Goal: Information Seeking & Learning: Learn about a topic

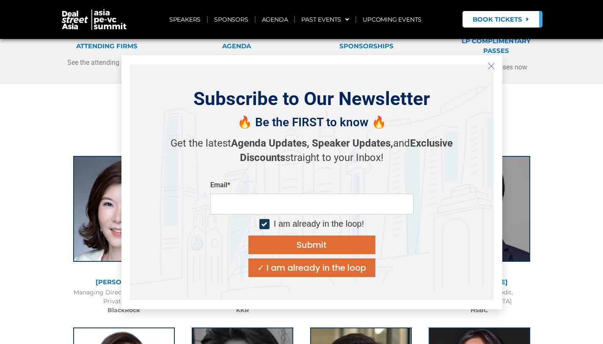
scroll to position [261, 0]
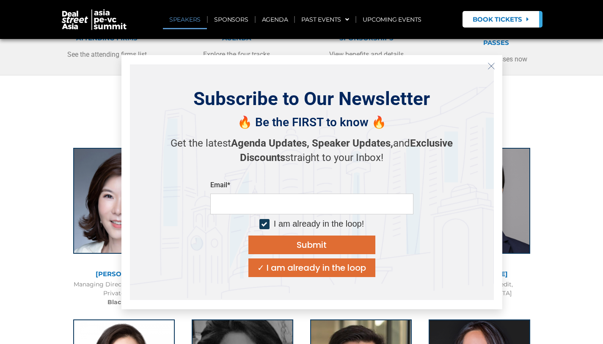
click at [492, 70] on button "Close" at bounding box center [491, 66] width 14 height 14
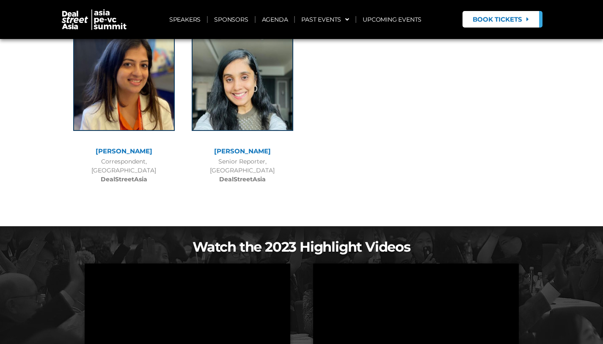
scroll to position [6517, 0]
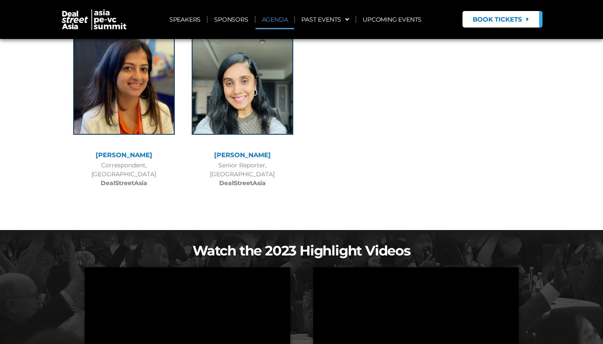
click at [274, 19] on link "AGENDA" at bounding box center [275, 19] width 39 height 19
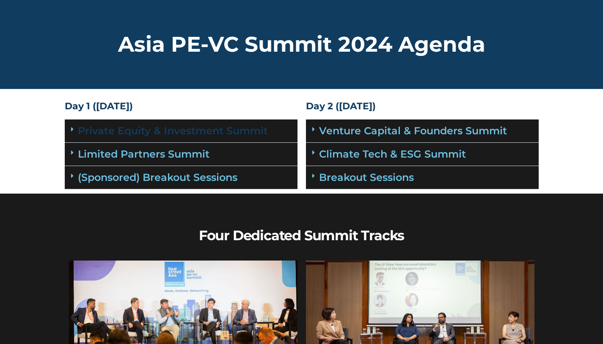
click at [251, 127] on link "Private Equity & Investment Summit" at bounding box center [173, 130] width 190 height 12
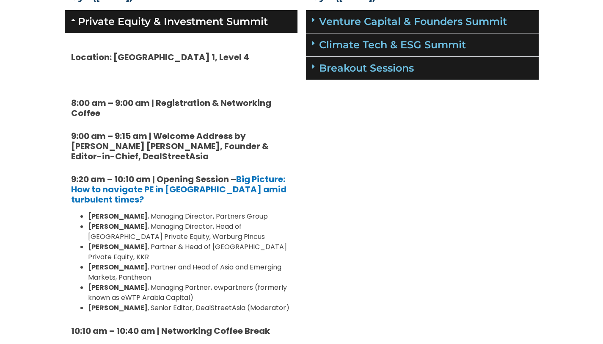
scroll to position [156, 0]
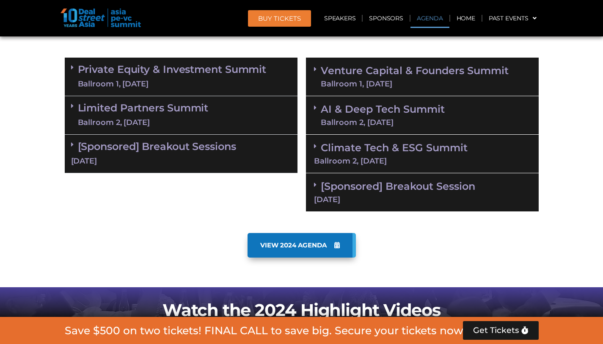
scroll to position [502, 0]
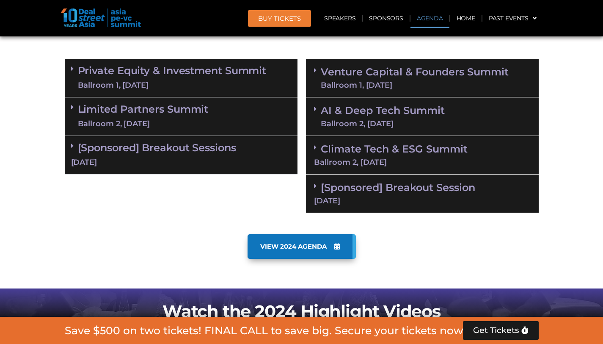
click at [198, 65] on link "Private Equity & Investment Summit Ballroom 1, 10 Sept" at bounding box center [172, 77] width 189 height 25
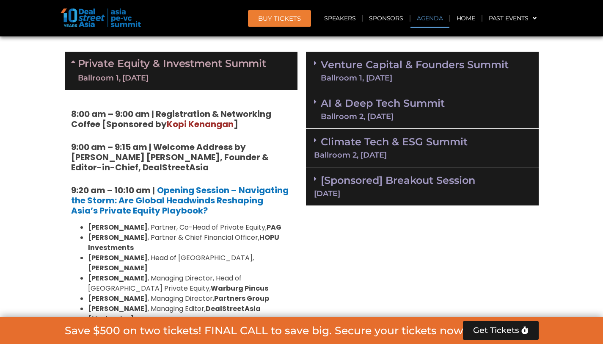
scroll to position [487, 0]
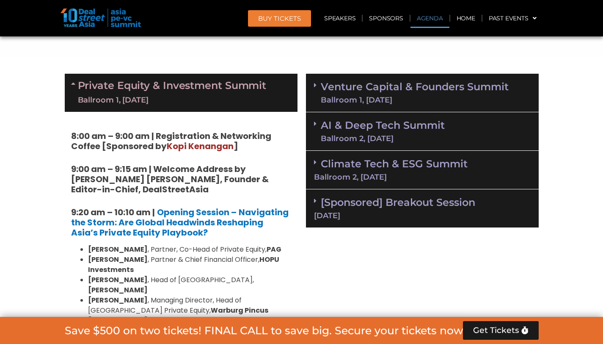
click at [65, 84] on div "Private Equity & Investment Summit Ballroom 1, 10 Sept" at bounding box center [181, 93] width 233 height 38
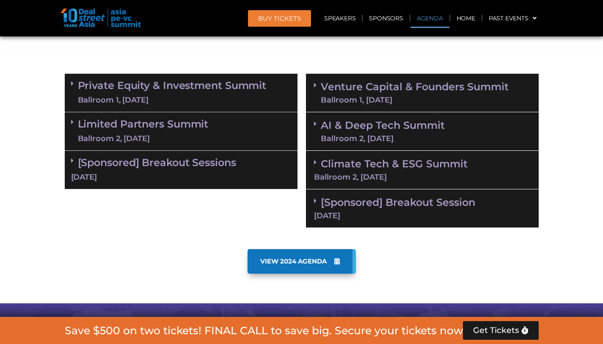
click at [108, 138] on div "Ballroom 2, 10 Sept" at bounding box center [143, 138] width 131 height 11
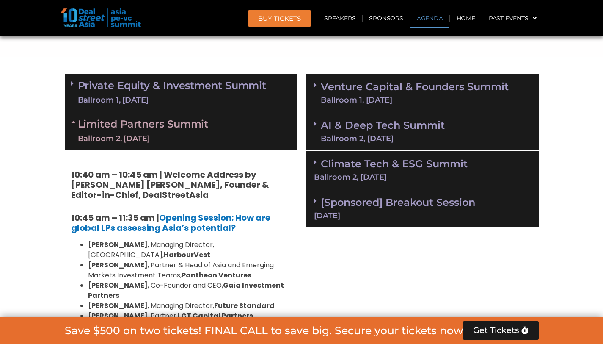
click at [178, 101] on div "Ballroom 1, 10 Sept" at bounding box center [172, 100] width 189 height 11
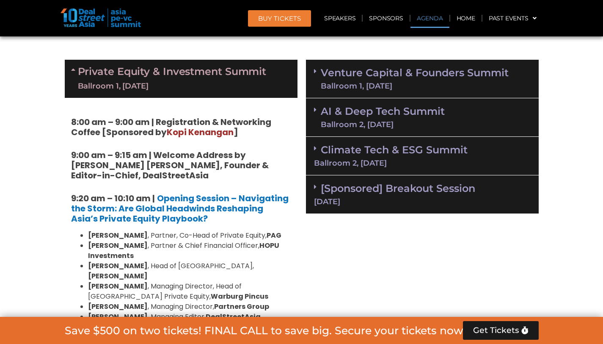
scroll to position [469, 0]
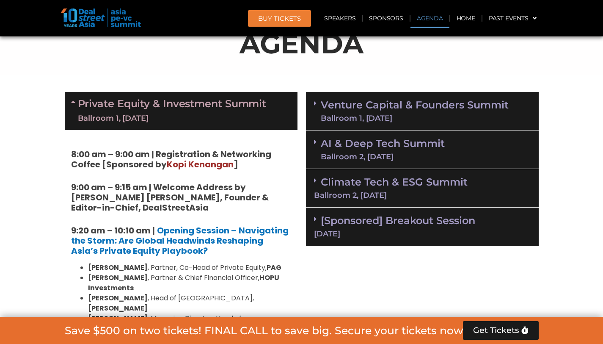
click at [174, 98] on link "Private Equity & Investment Summit Ballroom 1, 10 Sept" at bounding box center [172, 110] width 189 height 25
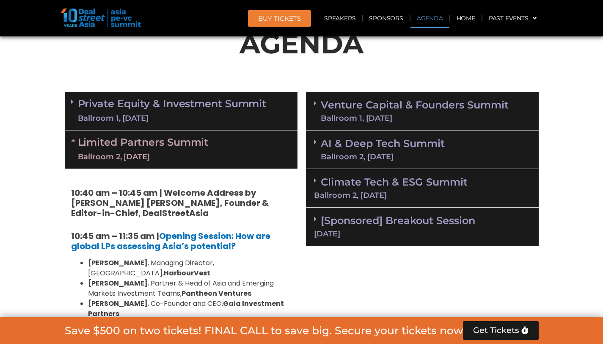
click at [142, 143] on link "Limited Partners Summit Ballroom 2, 10 Sept" at bounding box center [143, 149] width 131 height 25
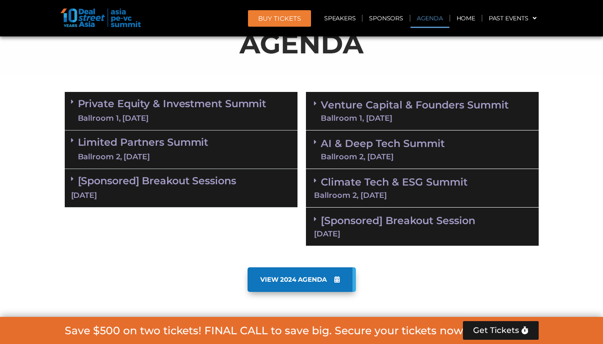
click at [142, 143] on link "Limited Partners Summit Ballroom 2, 10 Sept" at bounding box center [143, 149] width 131 height 25
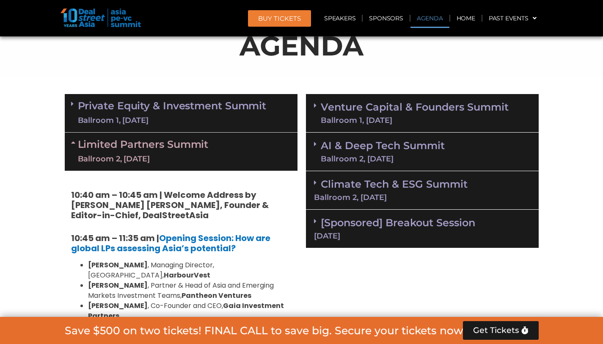
scroll to position [455, 0]
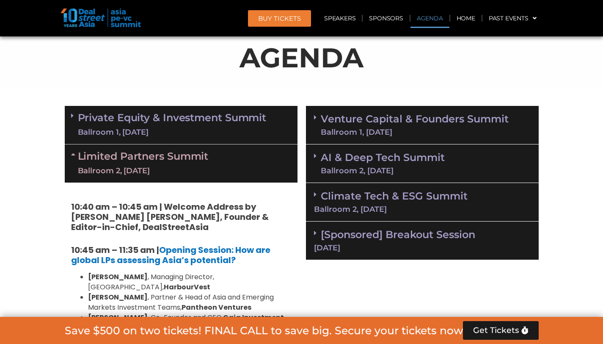
click at [368, 202] on div "Climate Tech & ESG Summit Ballroom 2, 11 Sept" at bounding box center [422, 202] width 233 height 38
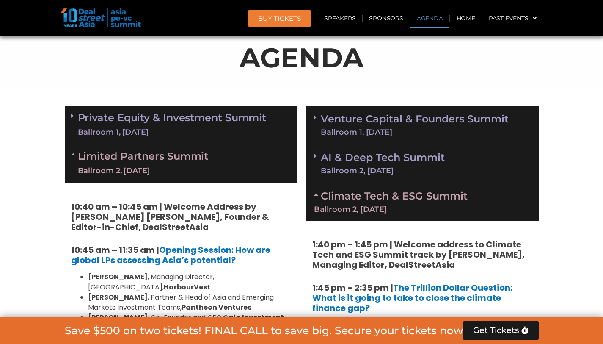
click at [368, 202] on div "Climate Tech & ESG Summit Ballroom 2, 11 Sept" at bounding box center [422, 202] width 233 height 38
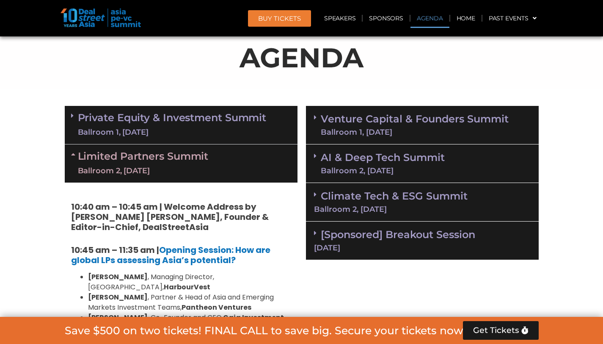
click at [319, 119] on span at bounding box center [317, 117] width 7 height 7
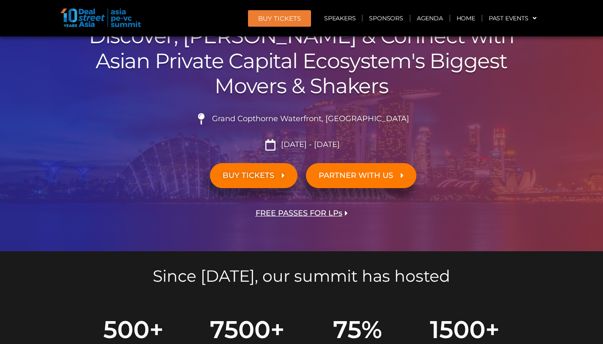
scroll to position [0, 0]
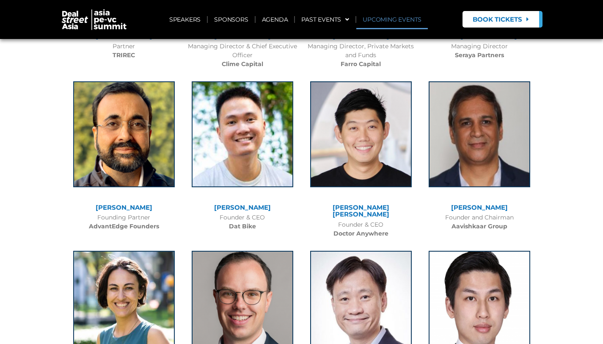
scroll to position [3693, 0]
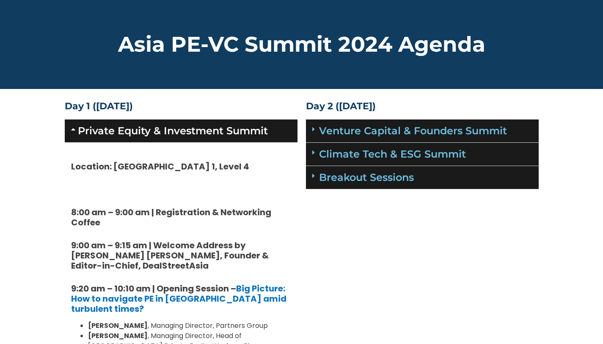
click at [201, 128] on link "Private Equity & Investment Summit" at bounding box center [173, 130] width 190 height 12
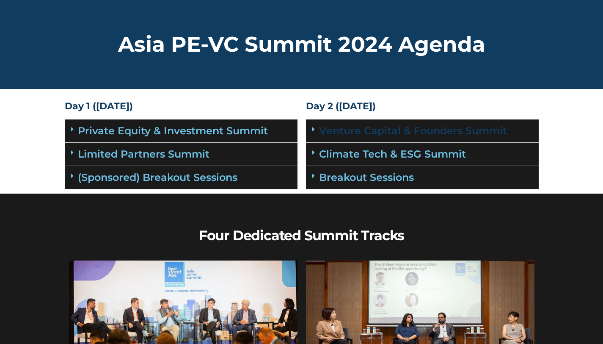
click at [325, 128] on link "Venture Capital & Founders​ Summit" at bounding box center [413, 130] width 188 height 12
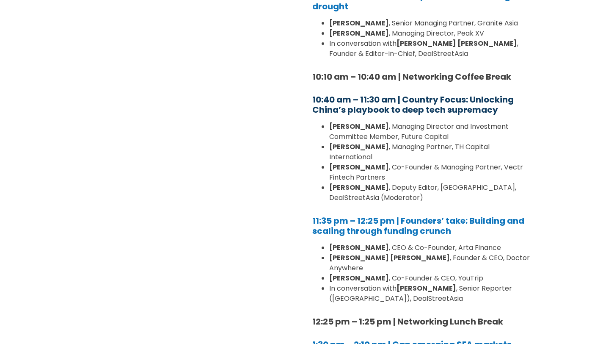
scroll to position [305, 0]
